Goal: Navigation & Orientation: Find specific page/section

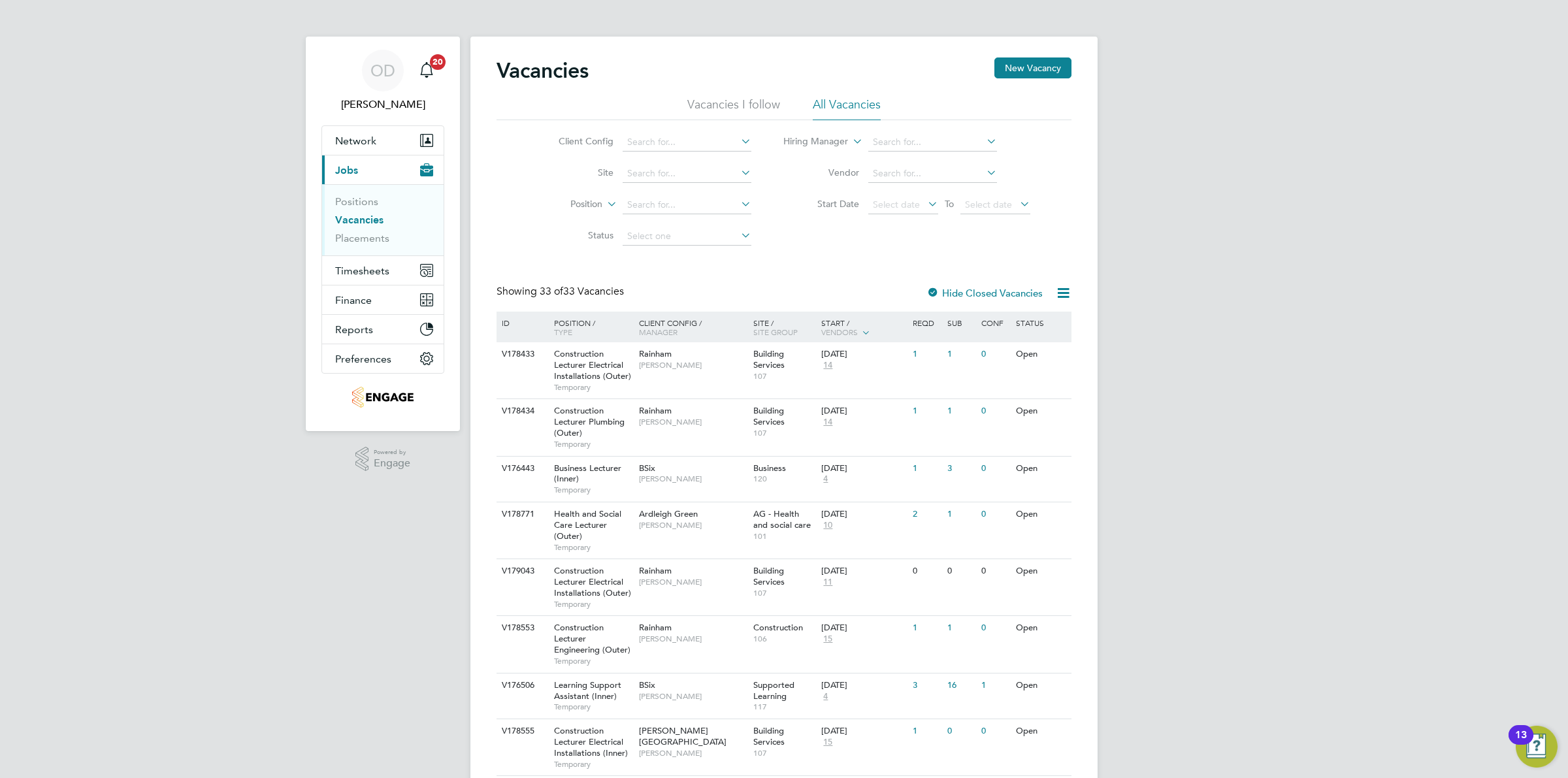
click at [360, 214] on link "Vacancies" at bounding box center [359, 219] width 48 height 12
click at [369, 240] on link "Placements" at bounding box center [362, 238] width 54 height 12
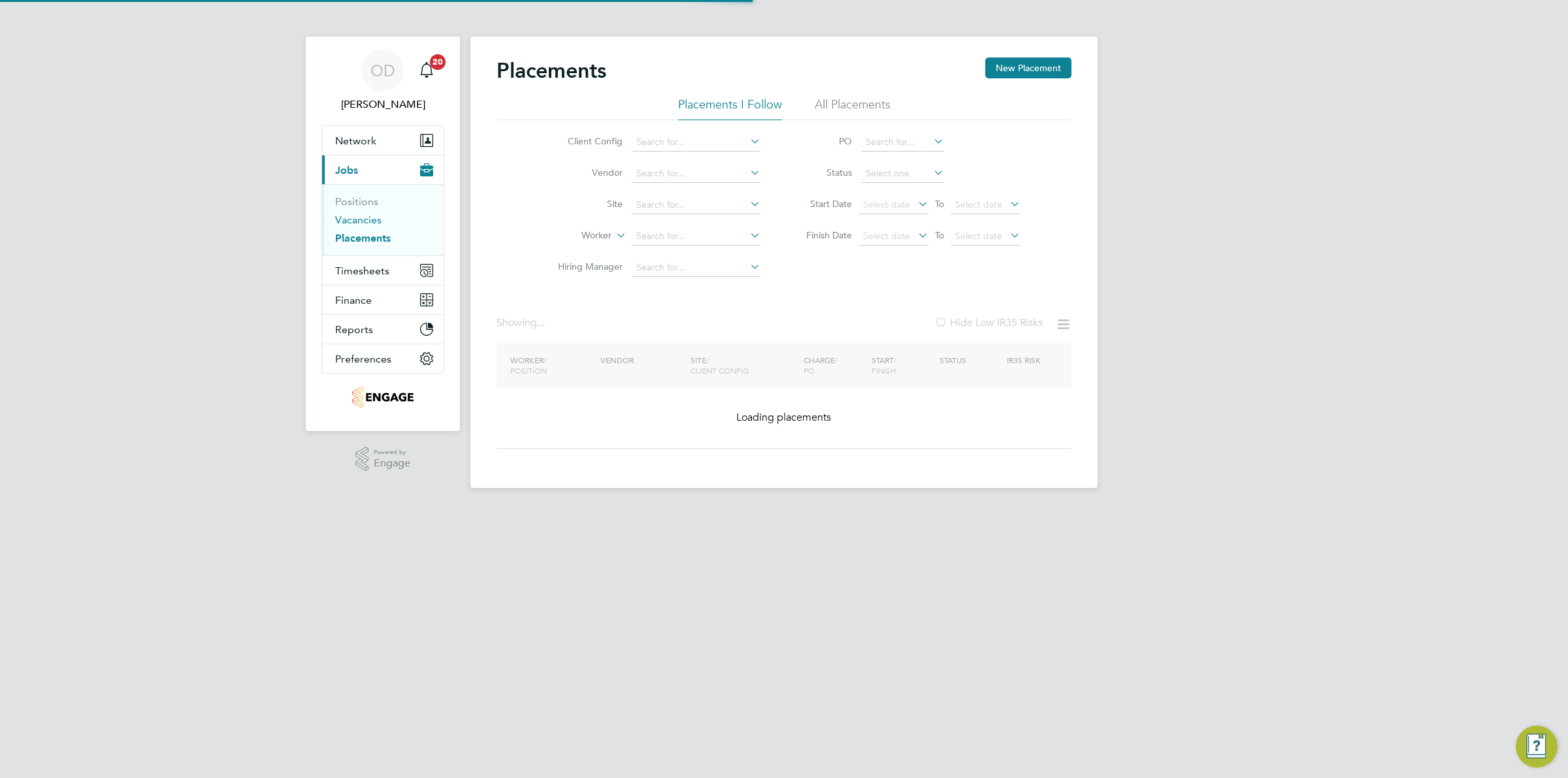
click at [376, 224] on link "Vacancies" at bounding box center [358, 219] width 46 height 12
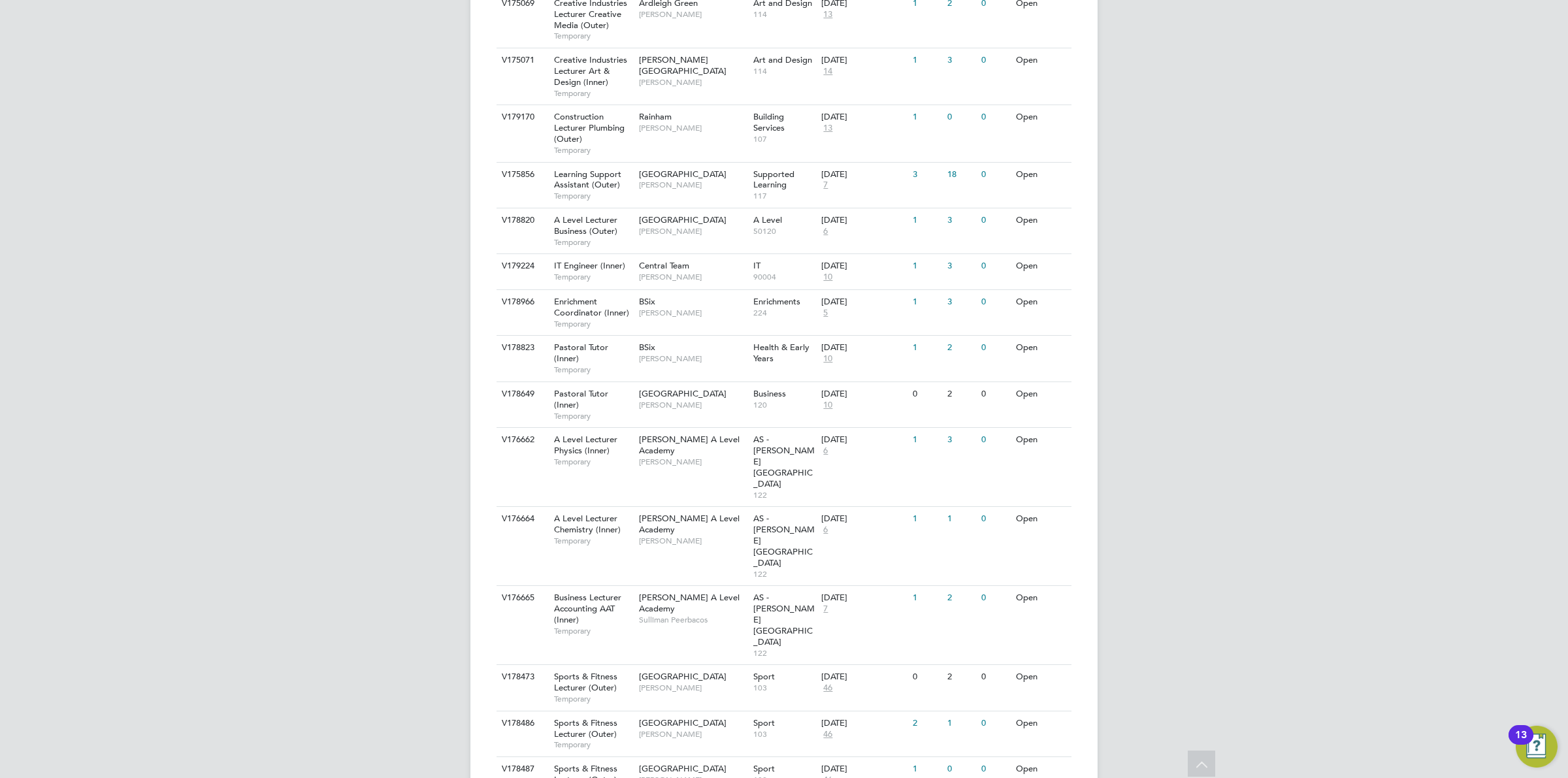
scroll to position [1146, 0]
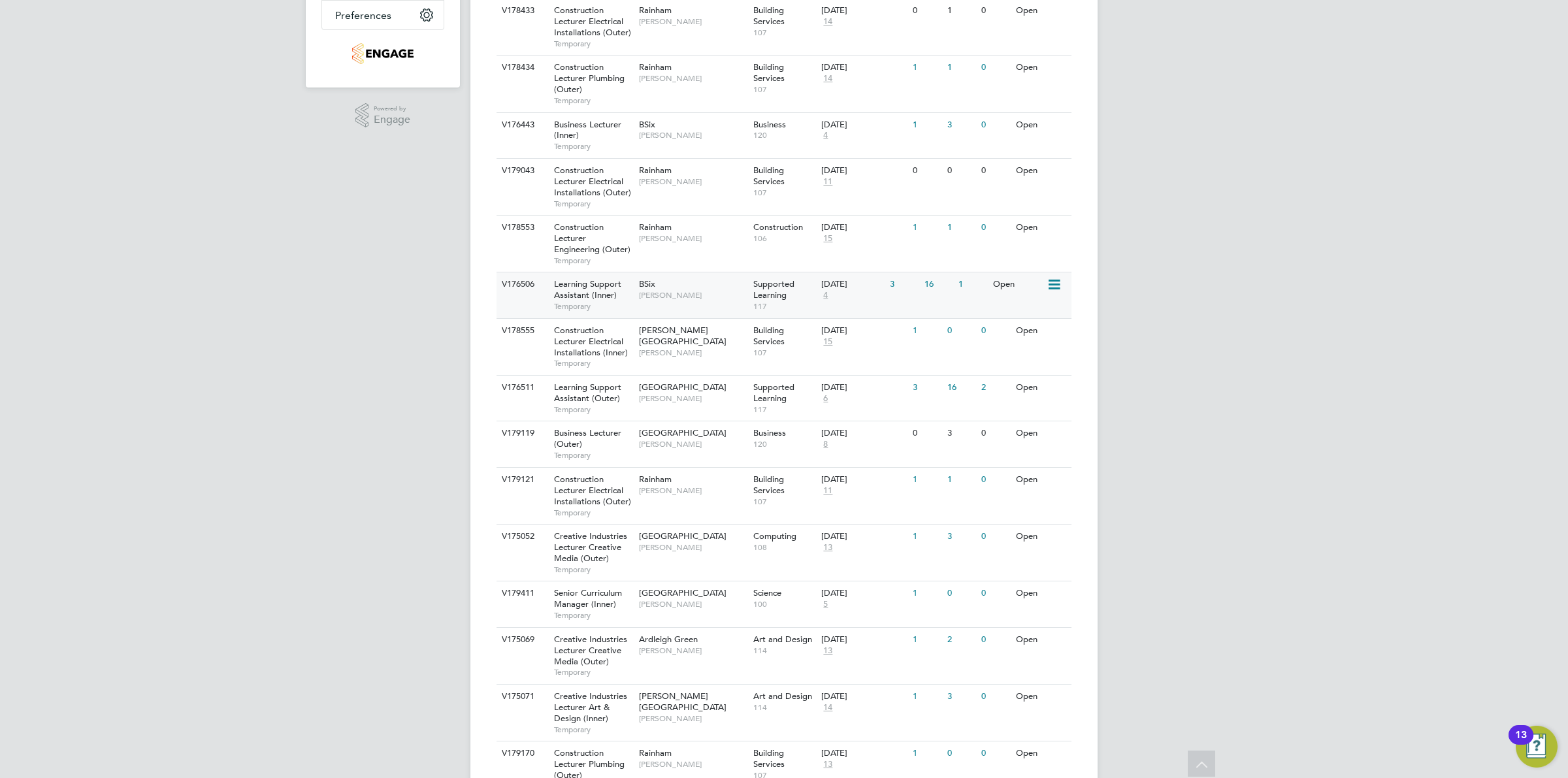
scroll to position [262, 0]
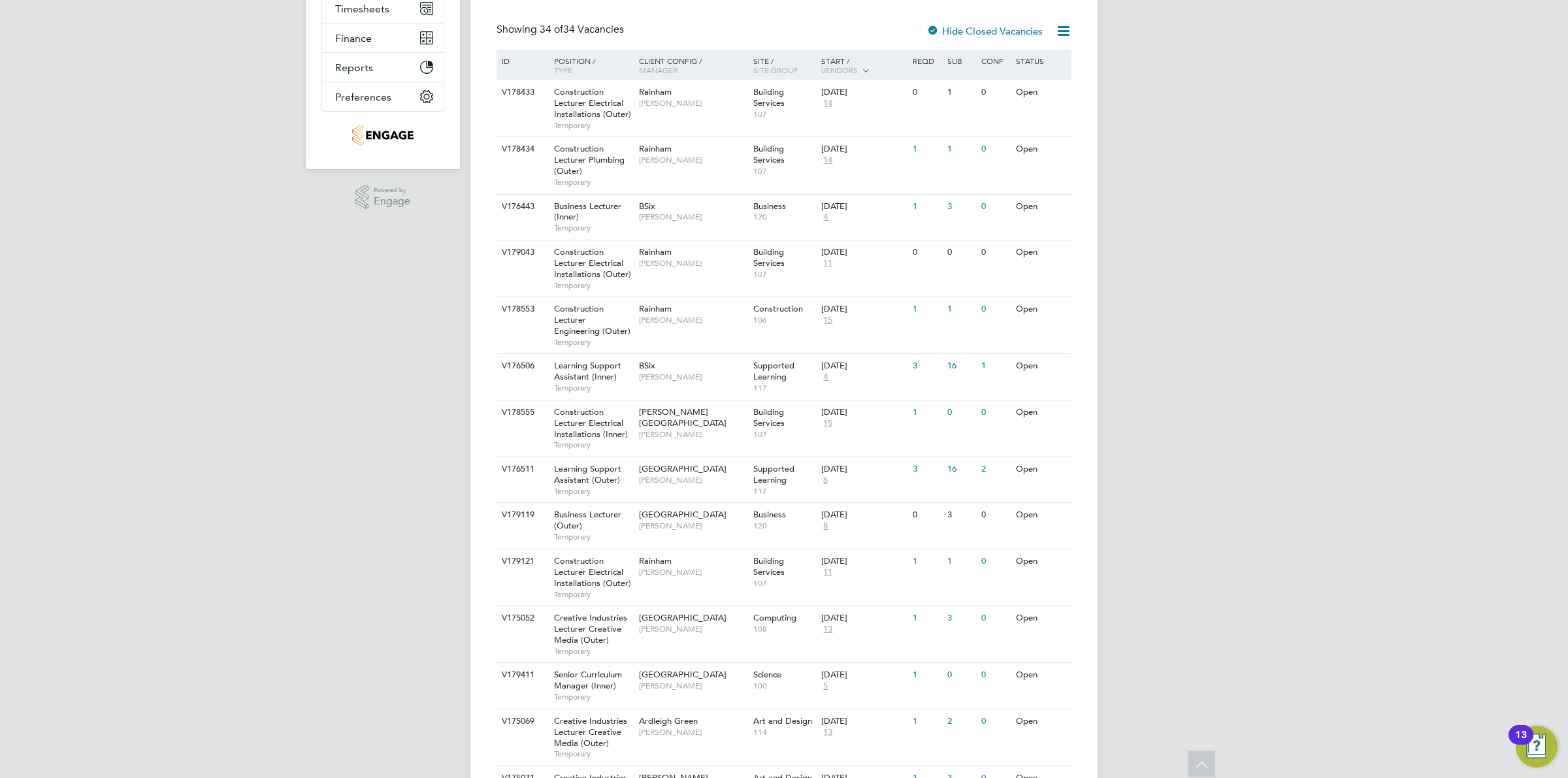
click at [572, 65] on span "Type" at bounding box center [564, 70] width 19 height 10
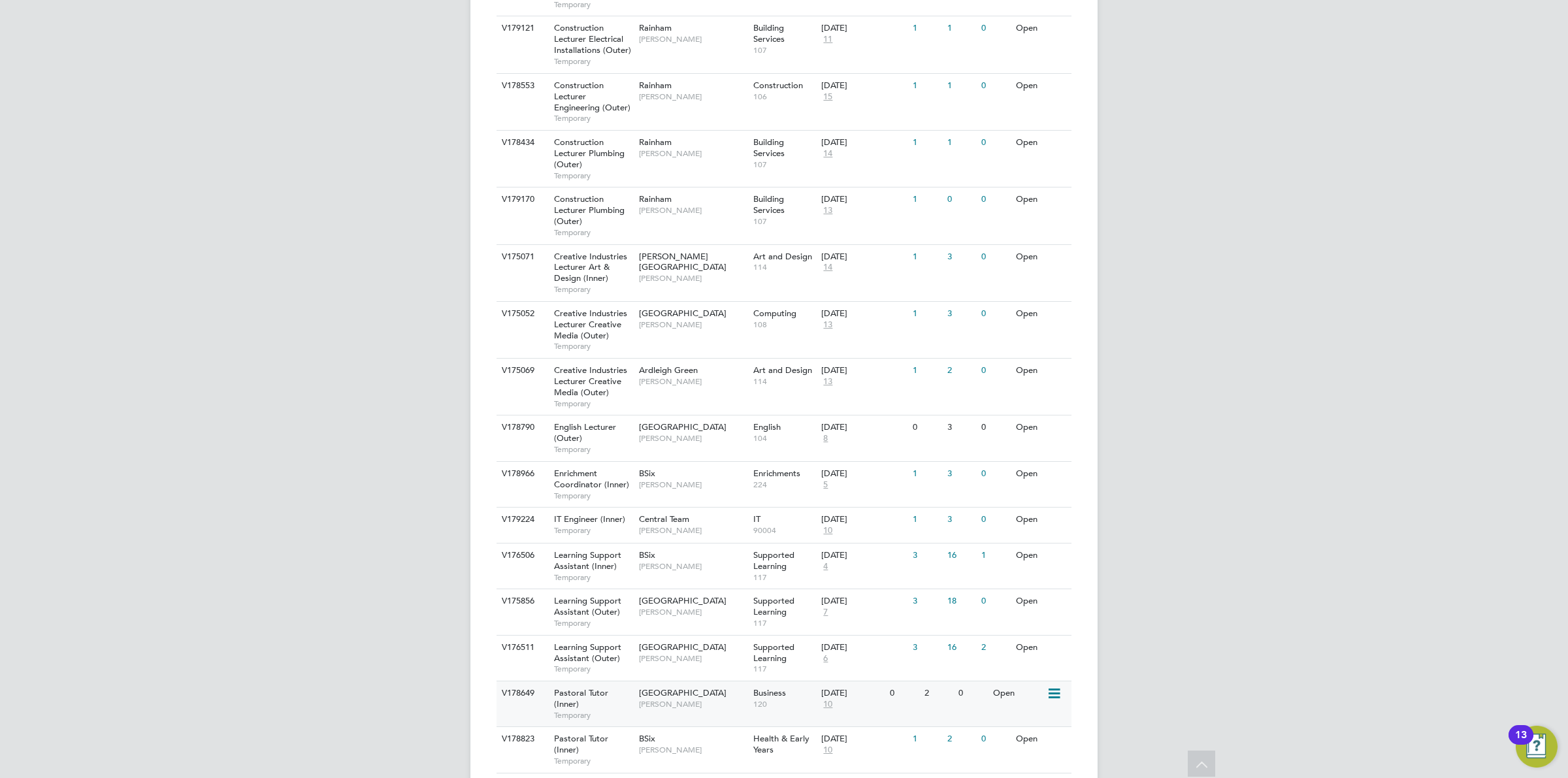
scroll to position [1146, 0]
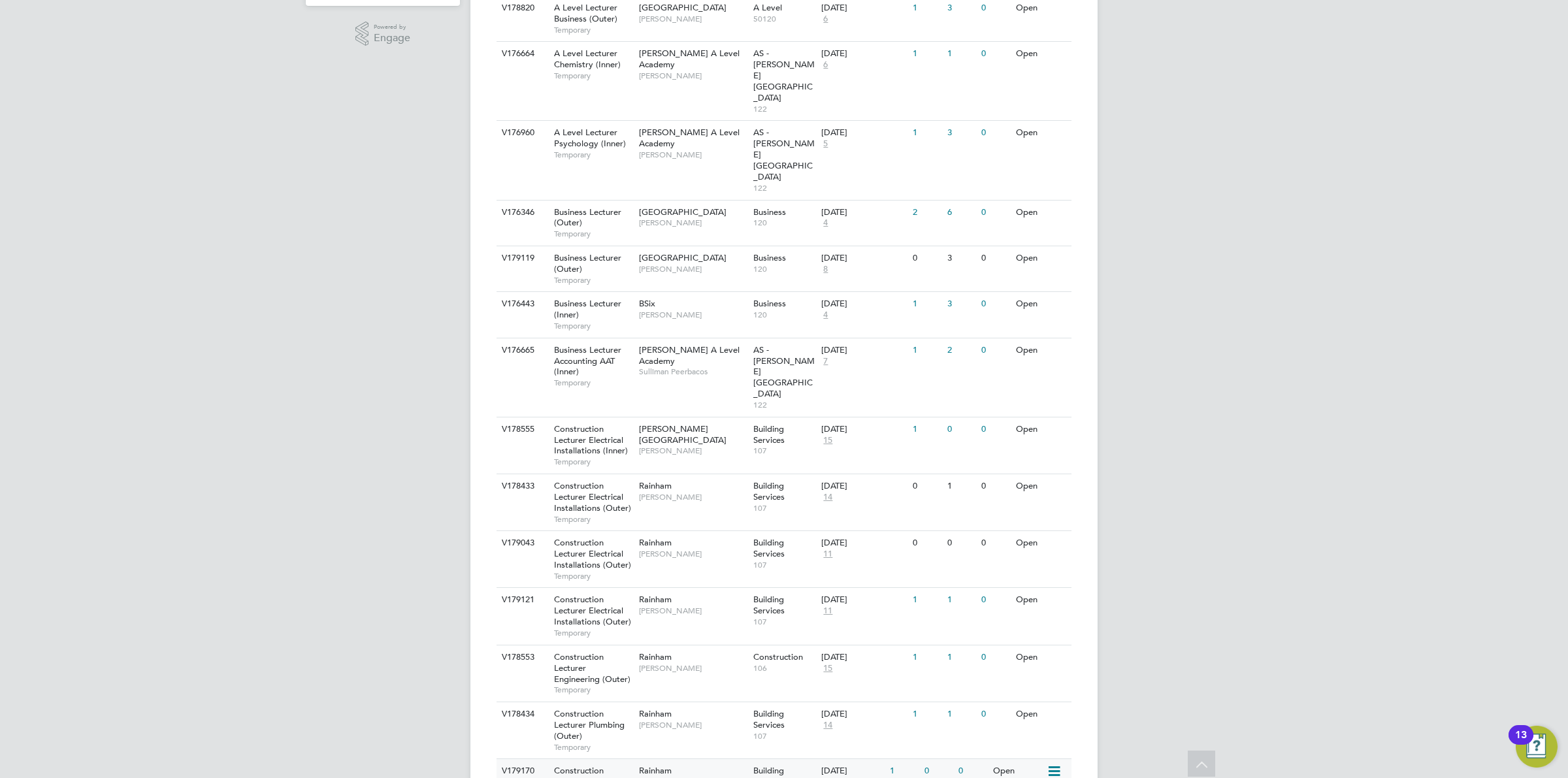
scroll to position [344, 0]
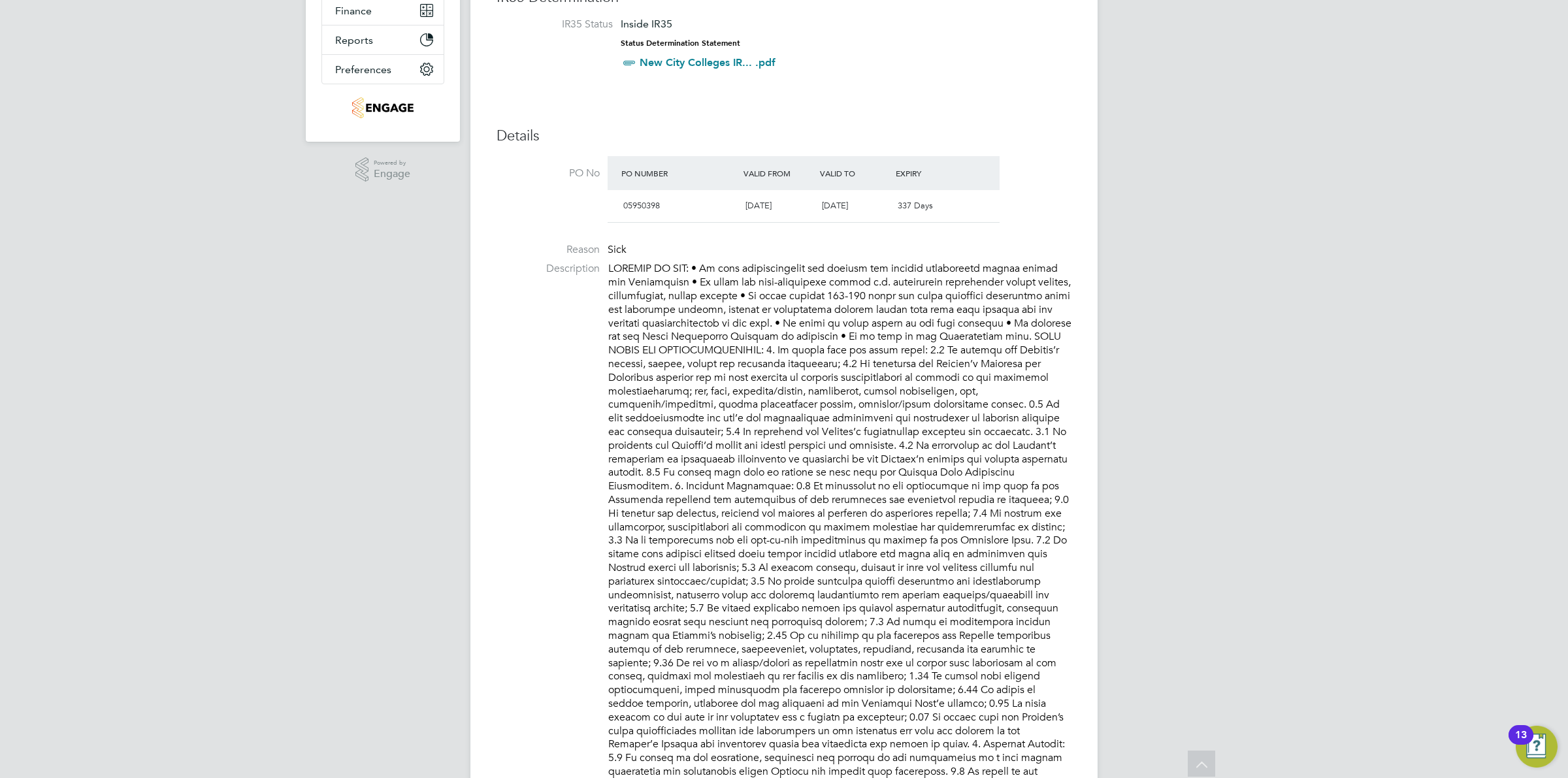
scroll to position [126, 0]
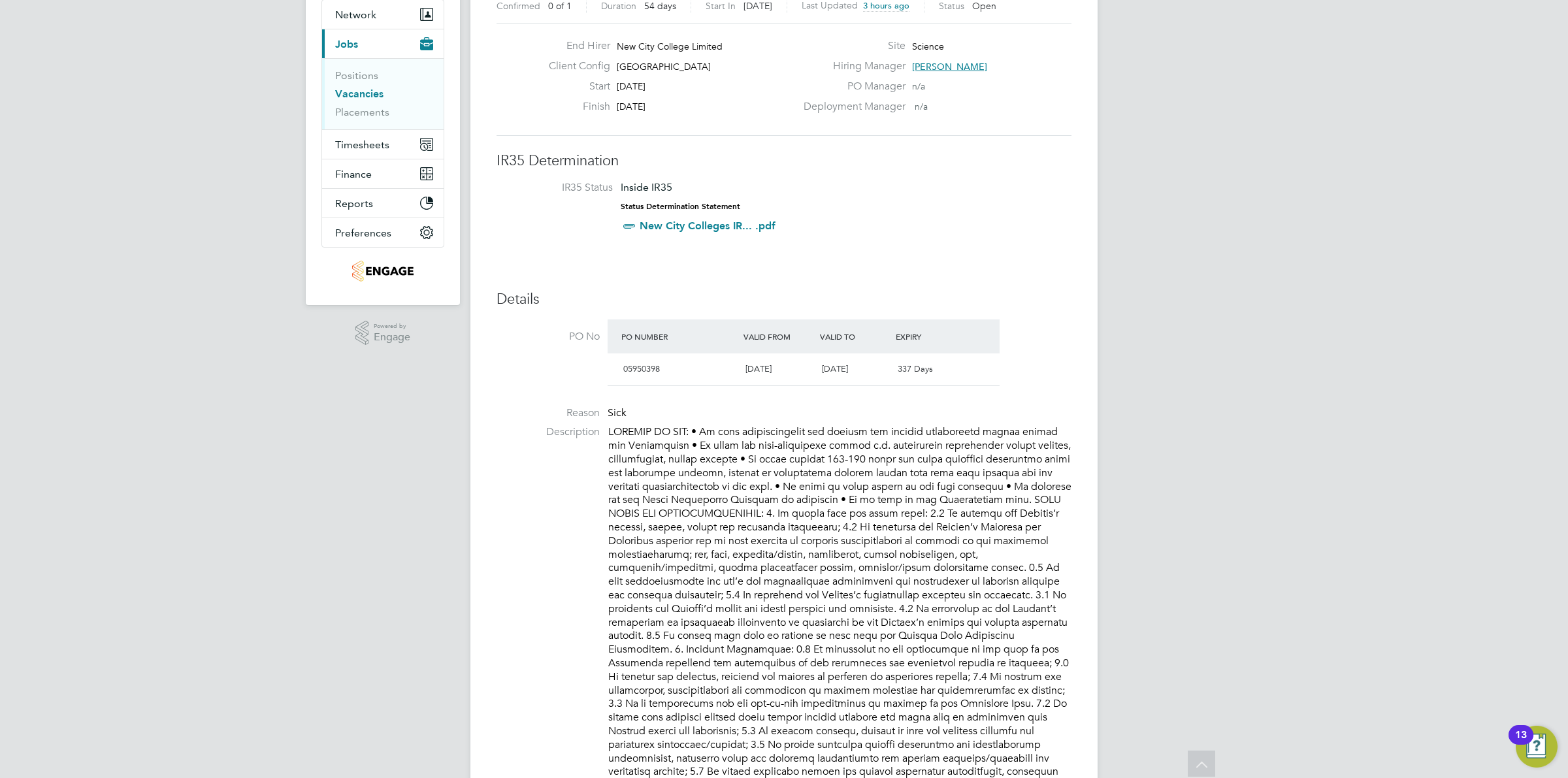
drag, startPoint x: 344, startPoint y: 96, endPoint x: 361, endPoint y: 94, distance: 17.1
click at [344, 96] on link "Vacancies" at bounding box center [359, 93] width 48 height 12
